Goal: Use online tool/utility

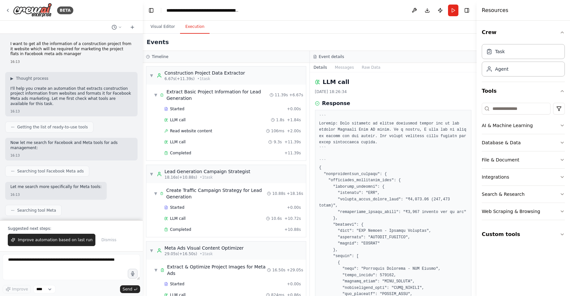
scroll to position [221, 0]
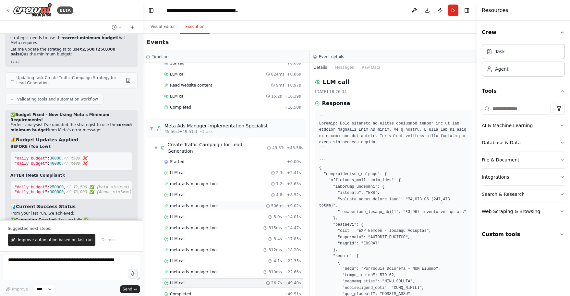
click at [263, 203] on div "meta_ads_manager_tool 506ms + 9.02s" at bounding box center [232, 205] width 137 height 5
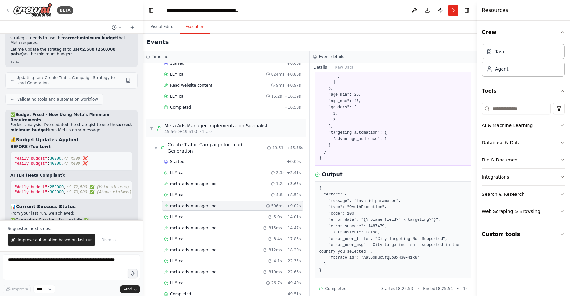
scroll to position [148, 0]
click at [286, 226] on div "315ms + 14.47s" at bounding box center [283, 228] width 38 height 5
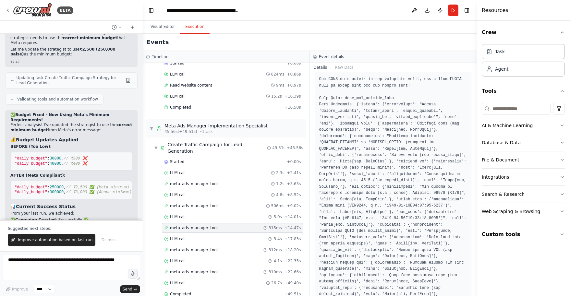
scroll to position [538, 0]
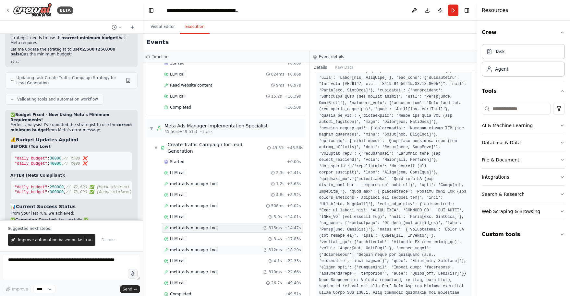
click at [289, 248] on span "+ 18.20s" at bounding box center [293, 250] width 17 height 5
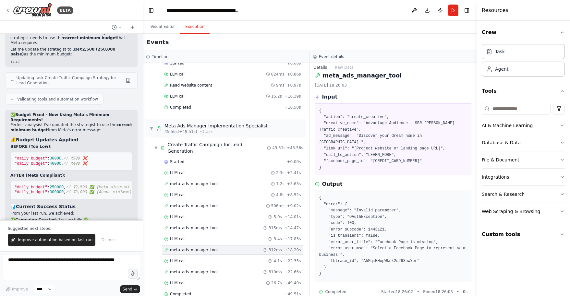
scroll to position [0, 0]
click at [292, 270] on span "+ 22.66s" at bounding box center [293, 272] width 17 height 5
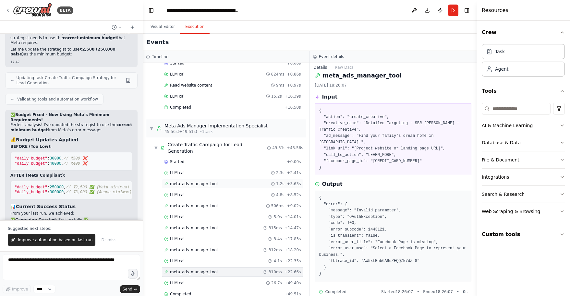
click at [235, 181] on div "meta_ads_manager_tool 1.2s + 3.63s" at bounding box center [232, 183] width 137 height 5
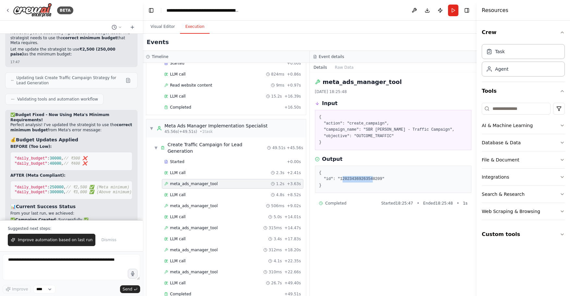
drag, startPoint x: 342, startPoint y: 172, endPoint x: 375, endPoint y: 169, distance: 33.2
click at [375, 170] on pre "{ "id": "120234369263540209" }" at bounding box center [393, 179] width 148 height 19
click at [343, 172] on pre "{ "id": "120234369263540209" }" at bounding box center [393, 179] width 148 height 19
drag, startPoint x: 341, startPoint y: 172, endPoint x: 384, endPoint y: 170, distance: 42.6
click at [384, 170] on pre "{ "id": "120234369263540209" }" at bounding box center [393, 179] width 148 height 19
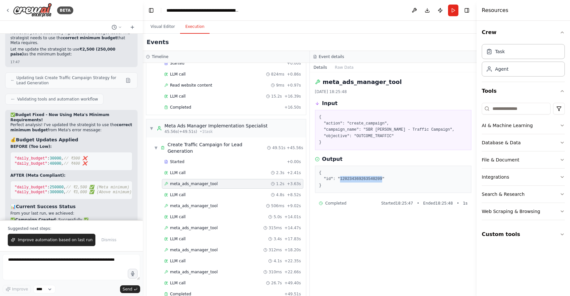
copy pre "120234369263540209"
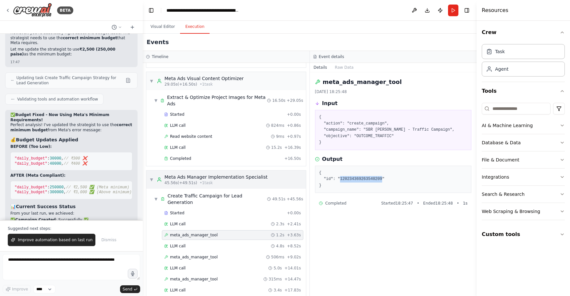
scroll to position [169, 0]
copy pre "120234369263540209"
